Goal: Task Accomplishment & Management: Manage account settings

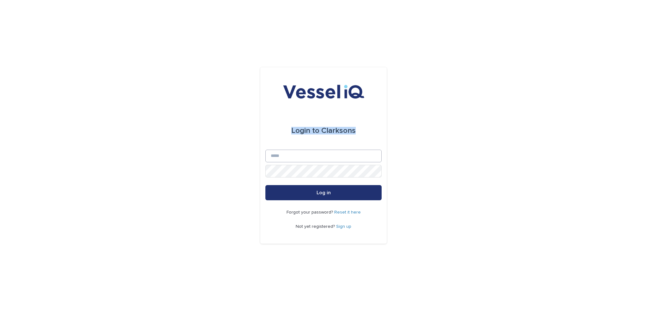
drag, startPoint x: 275, startPoint y: 148, endPoint x: 282, endPoint y: 153, distance: 8.0
click at [282, 153] on form "Login to Clarksons Email Password Log in" at bounding box center [323, 156] width 116 height 88
click at [282, 153] on input "Email" at bounding box center [323, 155] width 116 height 13
type input "**********"
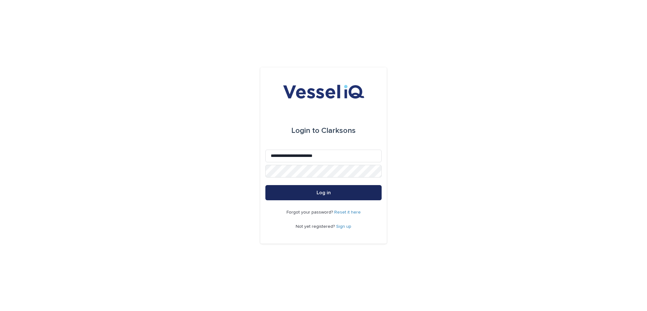
click at [323, 192] on span "Log in" at bounding box center [324, 192] width 14 height 5
click at [322, 192] on span "Log in" at bounding box center [327, 192] width 14 height 5
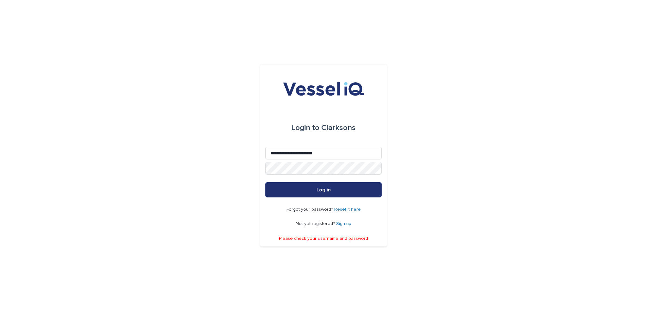
click at [348, 208] on link "Reset it here" at bounding box center [347, 209] width 27 height 4
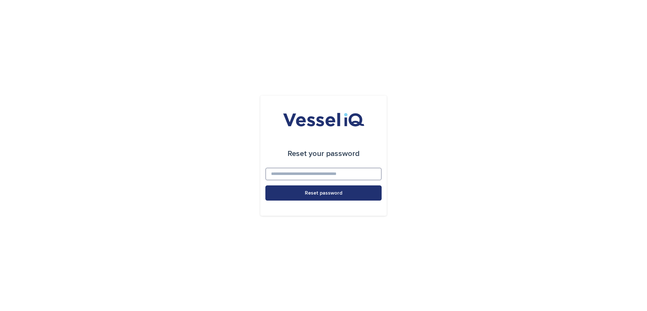
click at [322, 175] on input at bounding box center [323, 173] width 116 height 13
type input "**********"
click at [326, 196] on button "Reset password" at bounding box center [323, 192] width 116 height 15
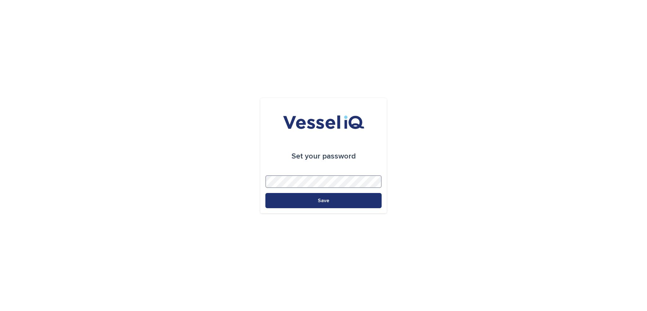
click at [265, 193] on button "Save" at bounding box center [323, 200] width 116 height 15
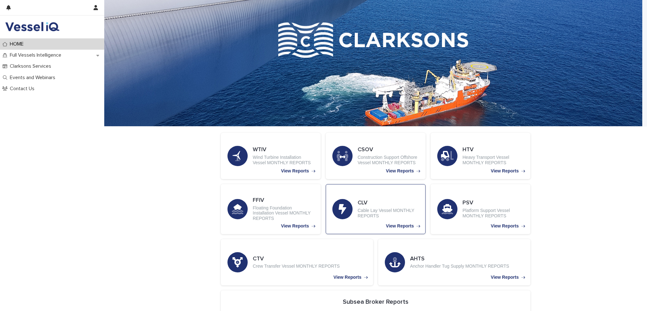
click at [382, 214] on p "Cable Lay Vessel MONTHLY REPORTS" at bounding box center [388, 213] width 61 height 11
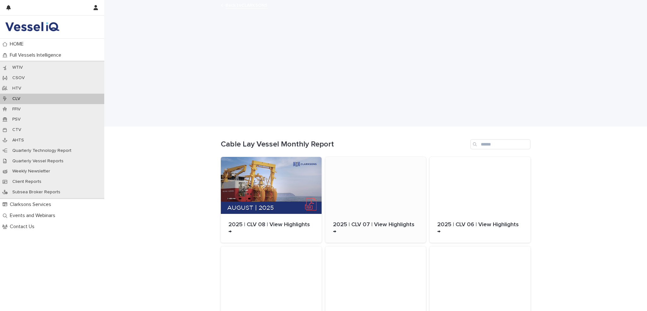
scroll to position [52, 0]
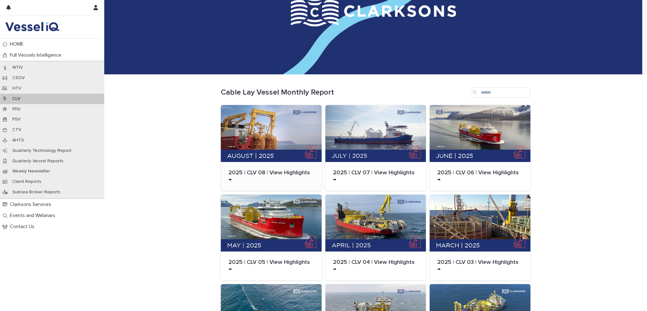
click at [258, 136] on div at bounding box center [271, 133] width 101 height 57
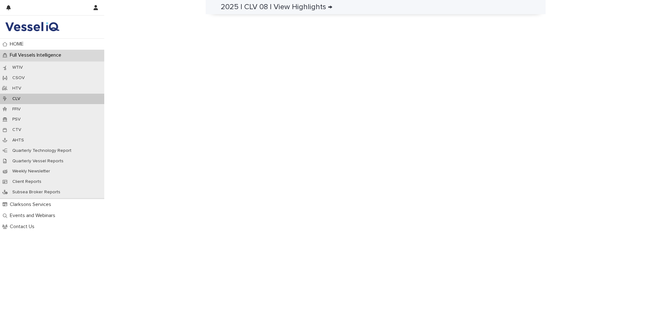
scroll to position [212, 0]
